Goal: Task Accomplishment & Management: Use online tool/utility

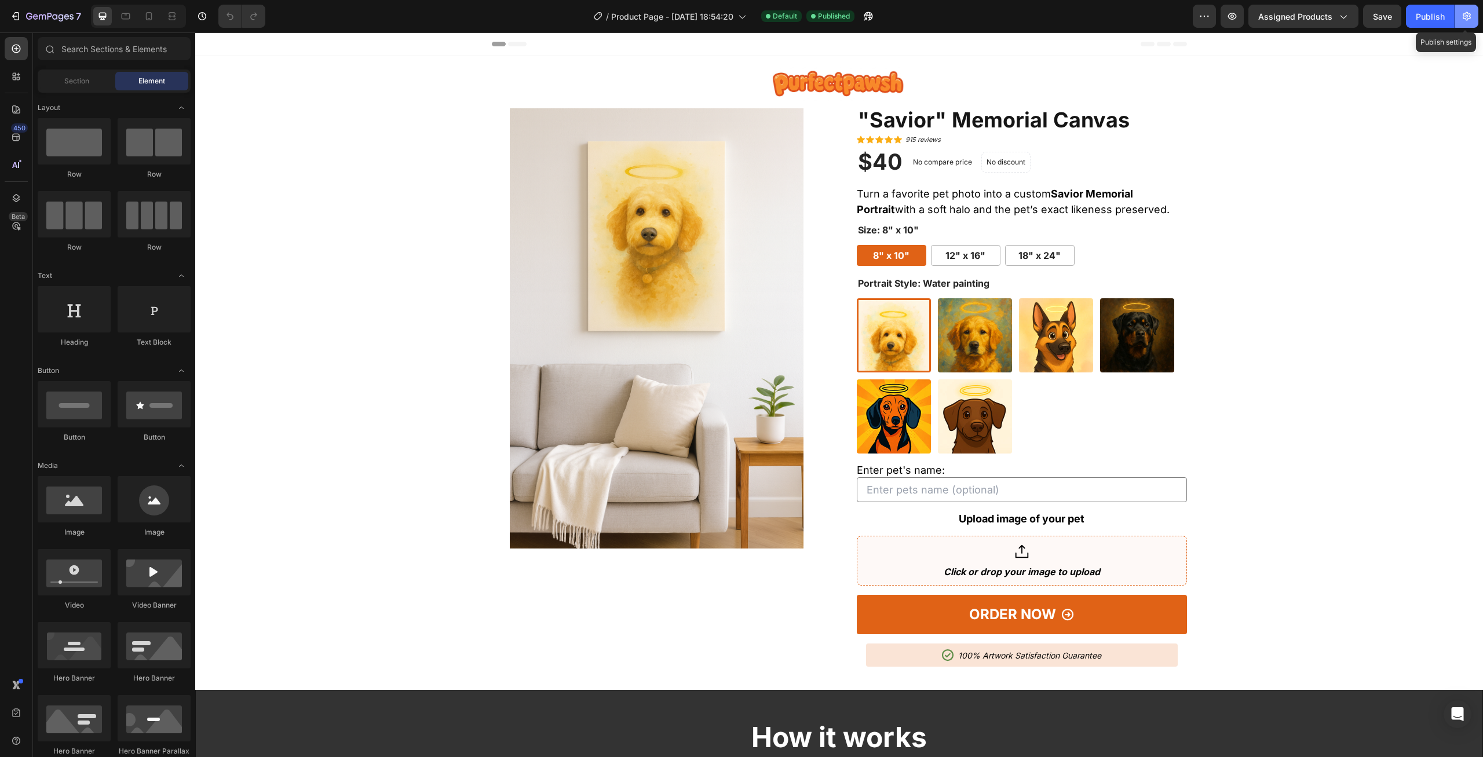
click at [1468, 17] on icon "button" at bounding box center [1467, 16] width 8 height 9
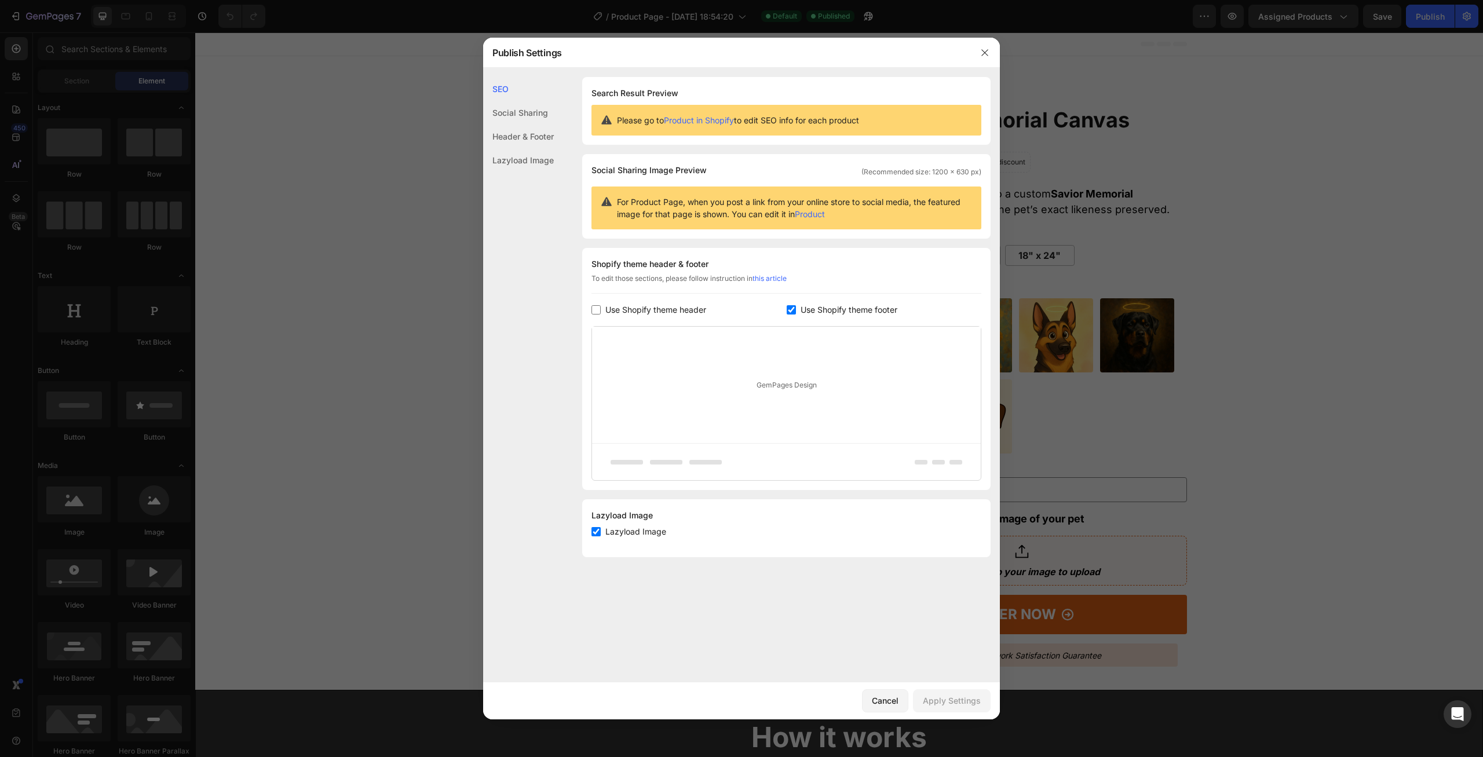
click at [535, 148] on div "Header & Footer" at bounding box center [518, 160] width 71 height 24
click at [670, 311] on span "Use Shopify theme header" at bounding box center [656, 310] width 101 height 14
checkbox input "true"
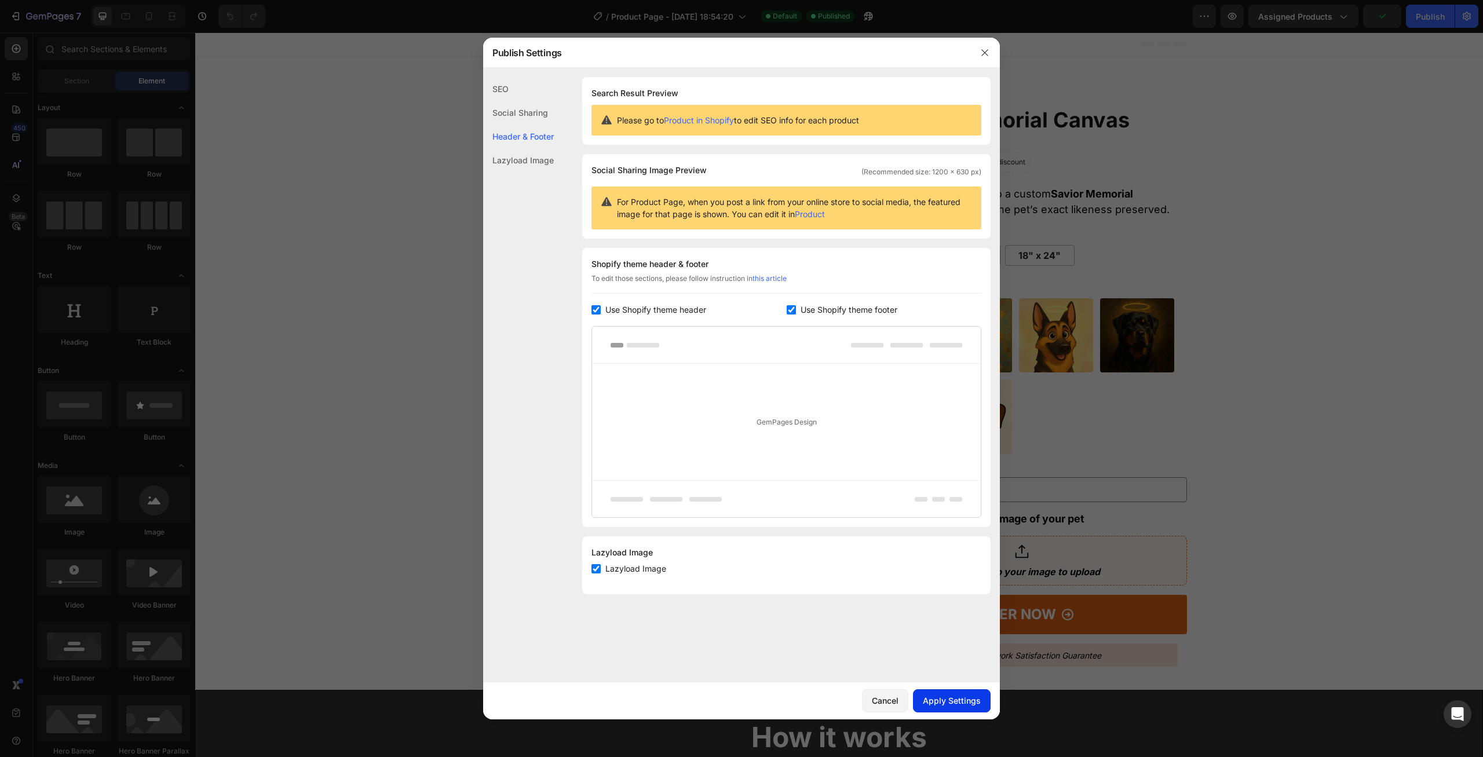
click at [967, 693] on button "Apply Settings" at bounding box center [952, 701] width 78 height 23
click at [991, 48] on button "button" at bounding box center [985, 52] width 19 height 19
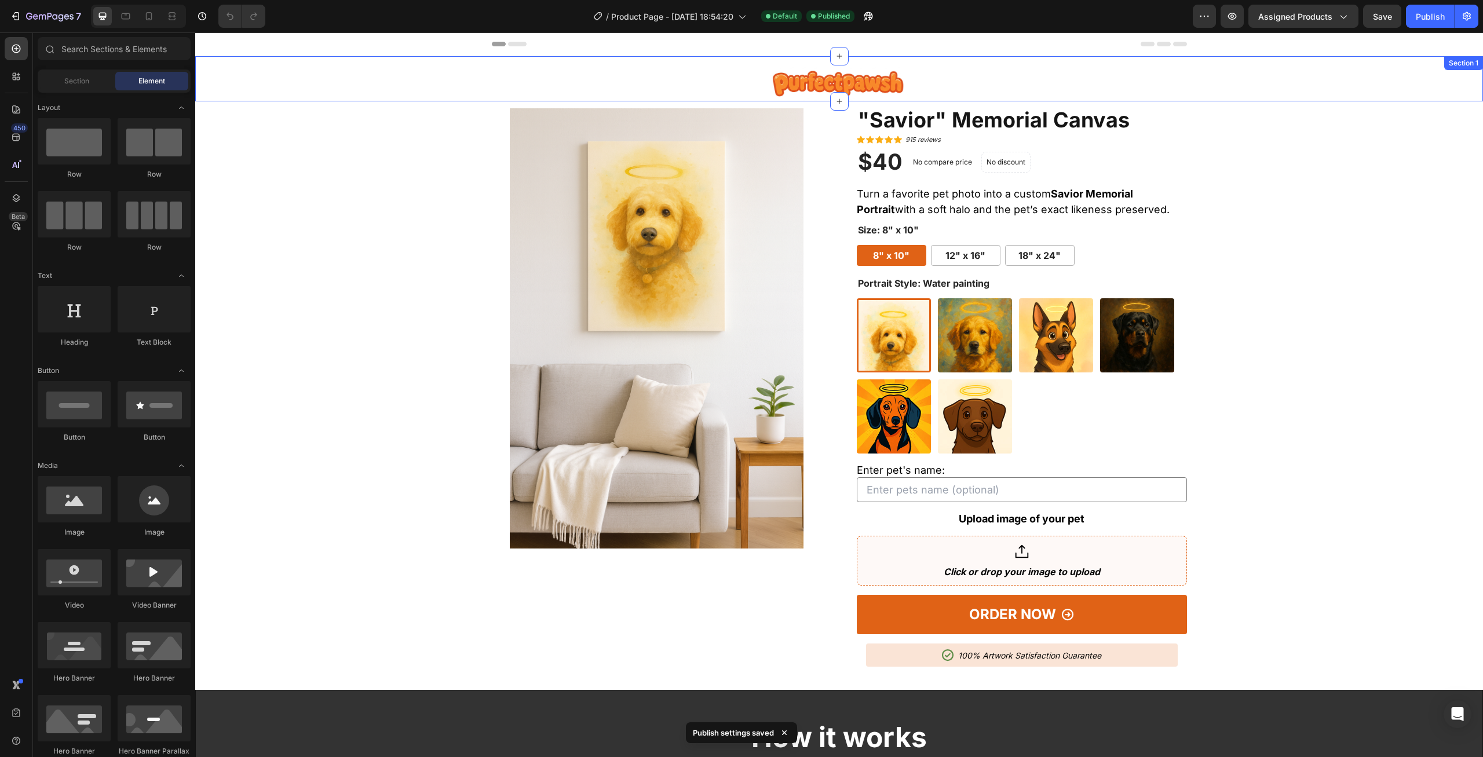
click at [407, 82] on div "Image Row" at bounding box center [839, 83] width 1288 height 36
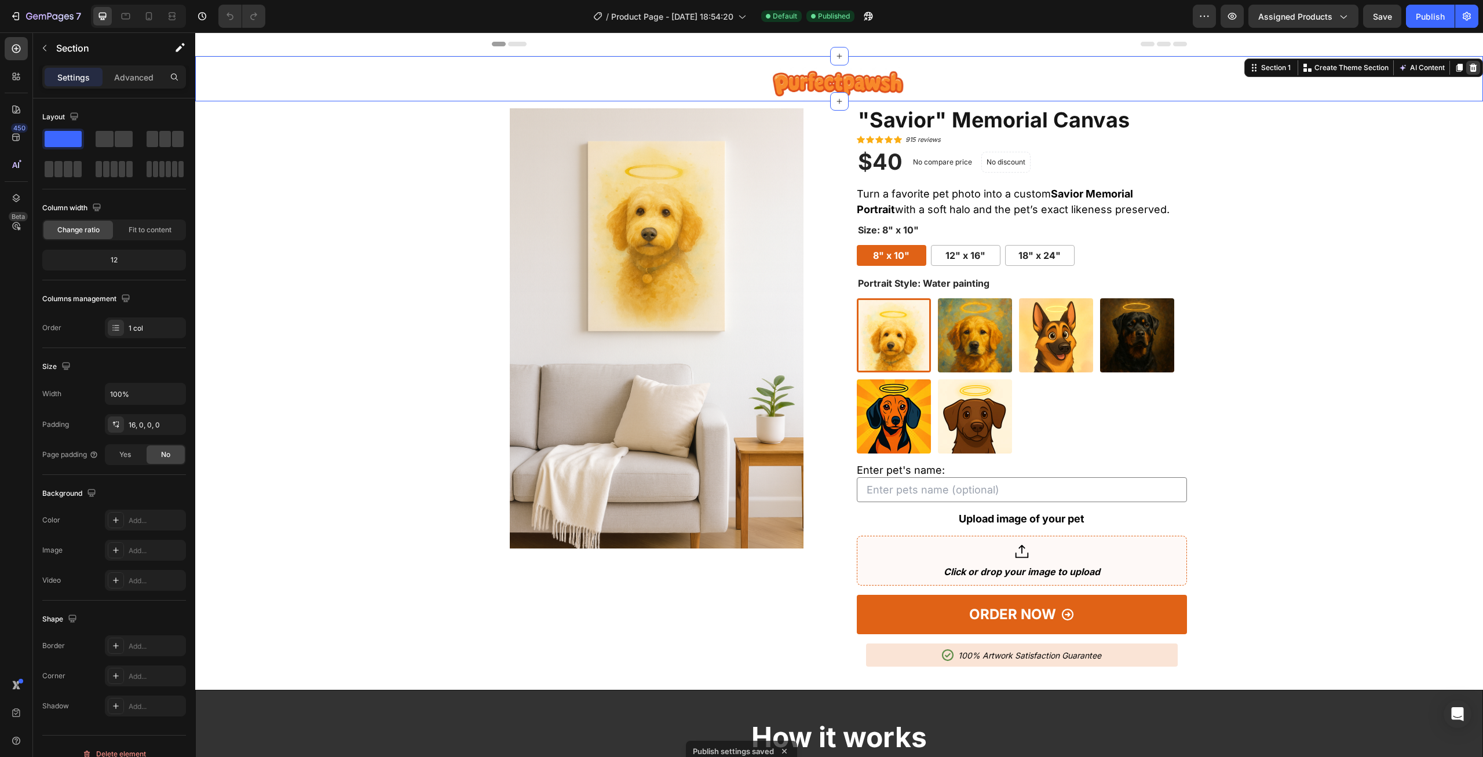
click at [1470, 73] on div at bounding box center [1474, 68] width 14 height 14
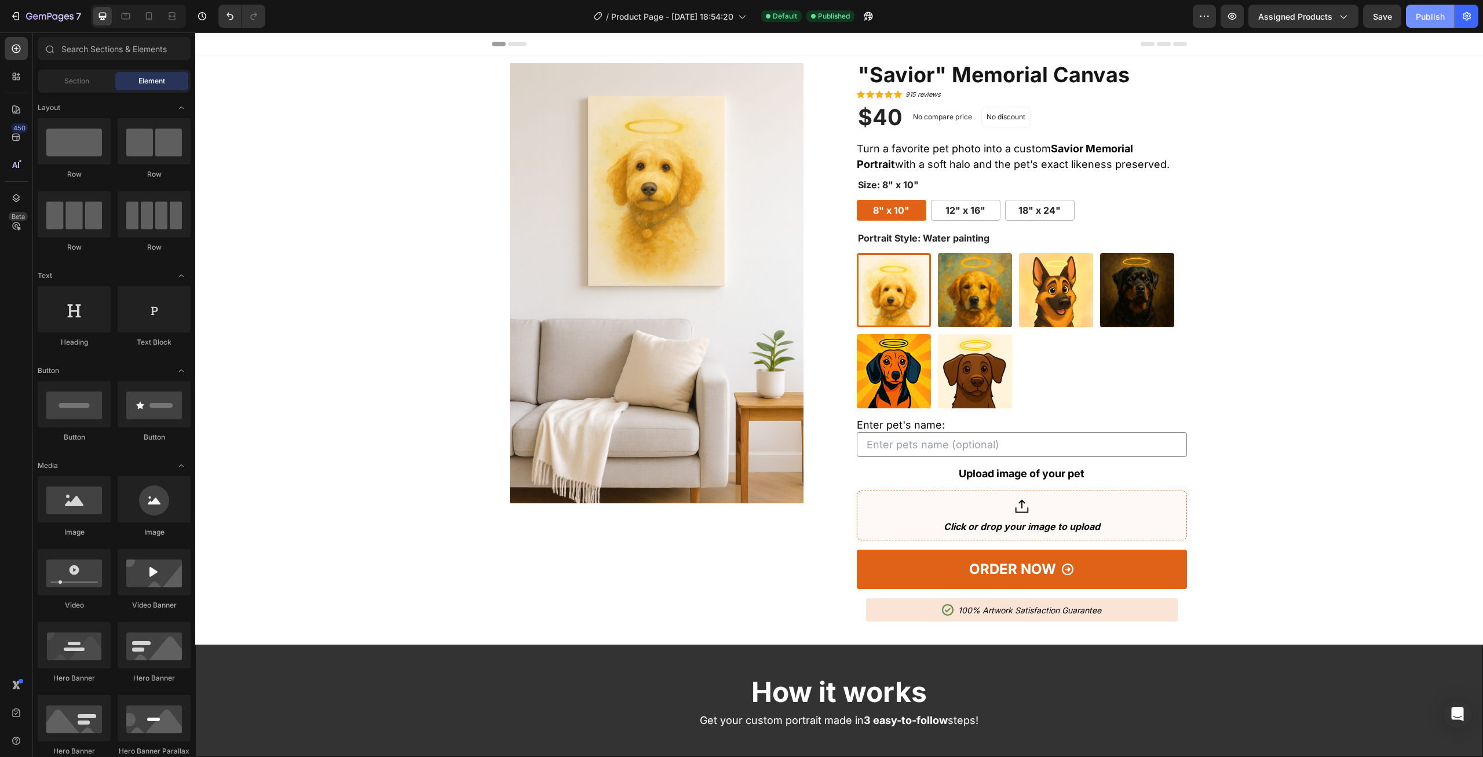
click at [1440, 19] on div "Publish" at bounding box center [1430, 16] width 29 height 12
